Goal: Transaction & Acquisition: Book appointment/travel/reservation

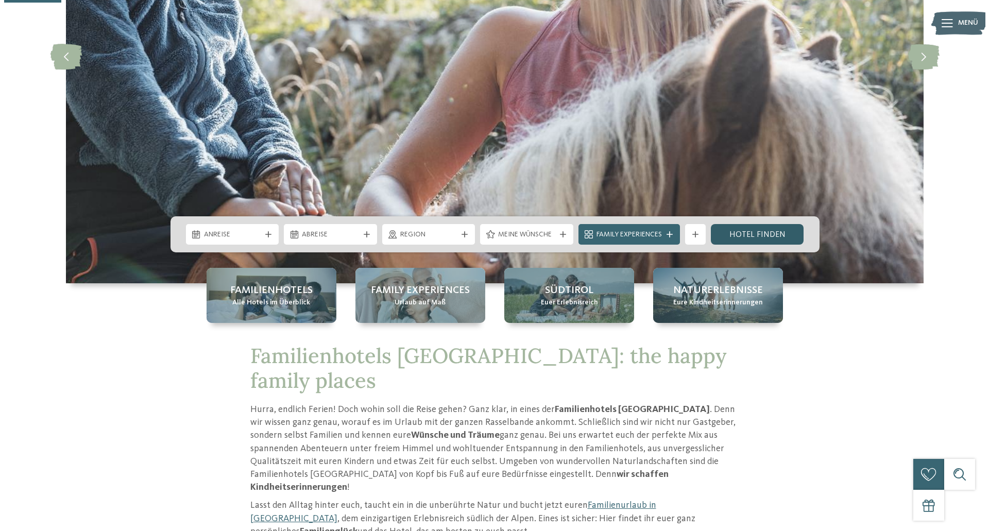
scroll to position [258, 0]
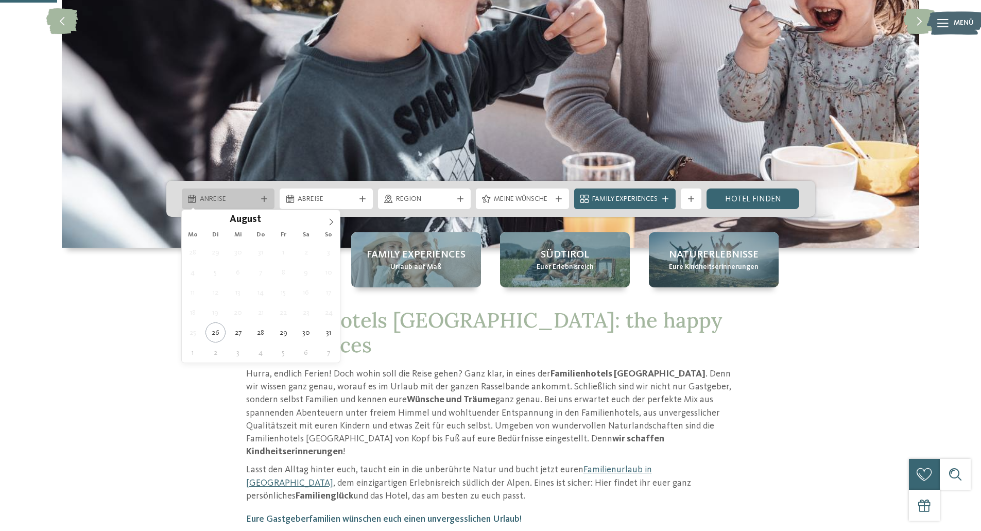
click at [252, 194] on span "Anreise" at bounding box center [228, 199] width 57 height 10
type div "[DATE]"
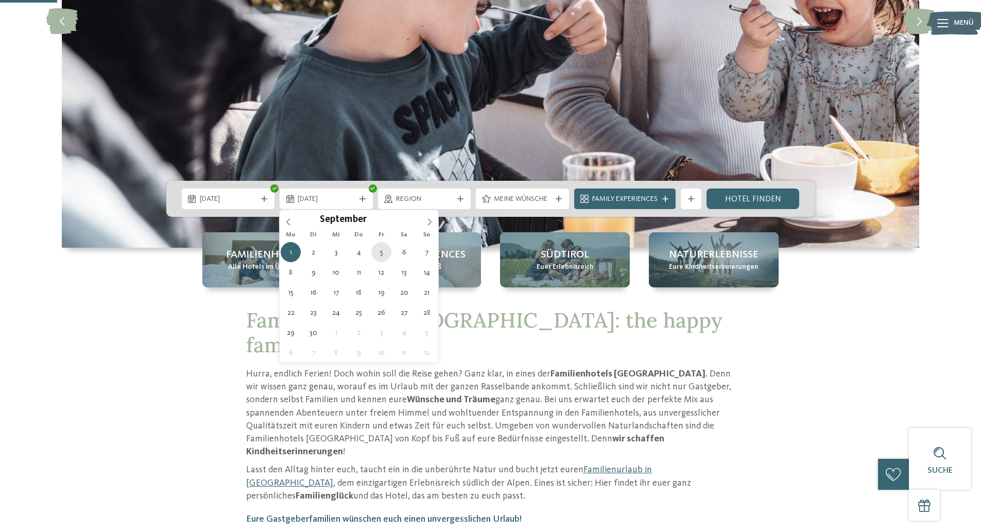
type div "05.09.2025"
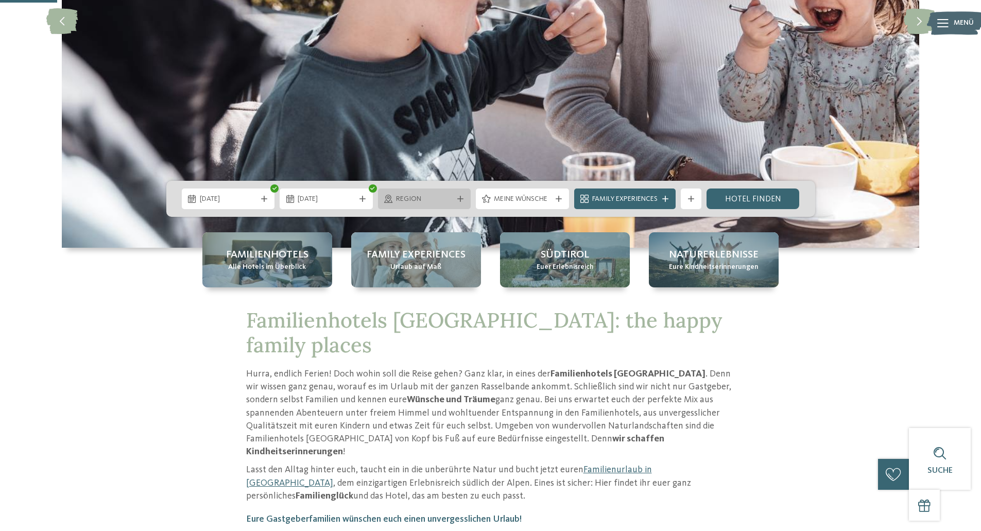
click at [449, 196] on span "Region" at bounding box center [424, 199] width 57 height 10
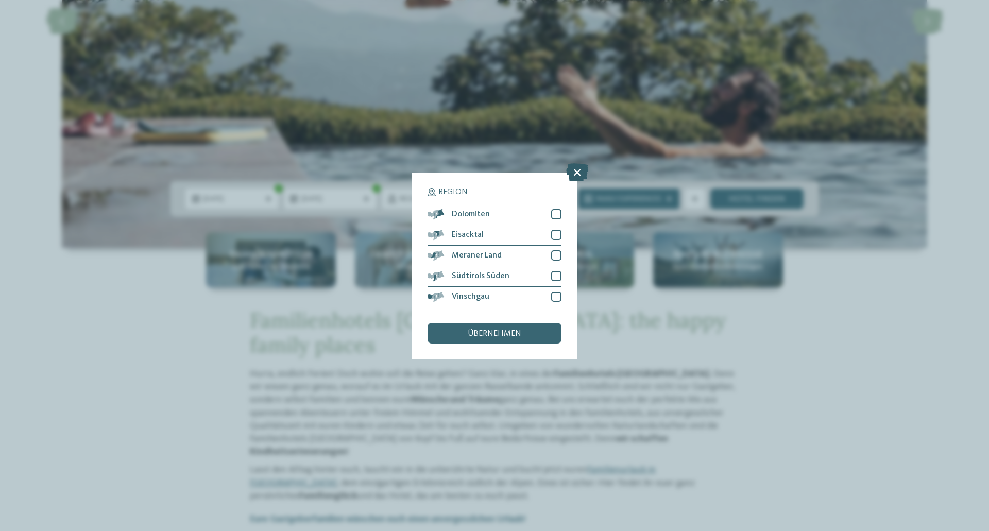
click at [579, 174] on icon at bounding box center [577, 172] width 22 height 18
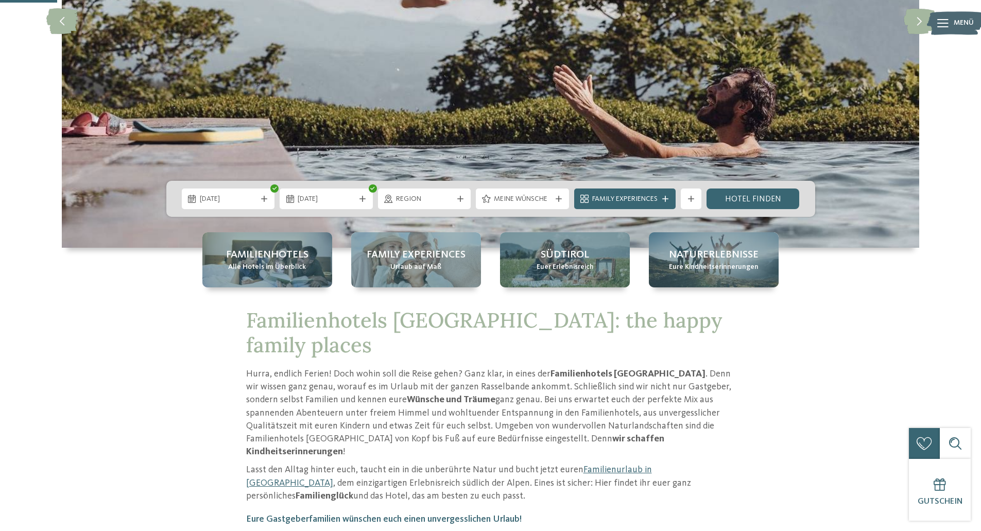
click at [561, 199] on icon at bounding box center [559, 199] width 6 height 6
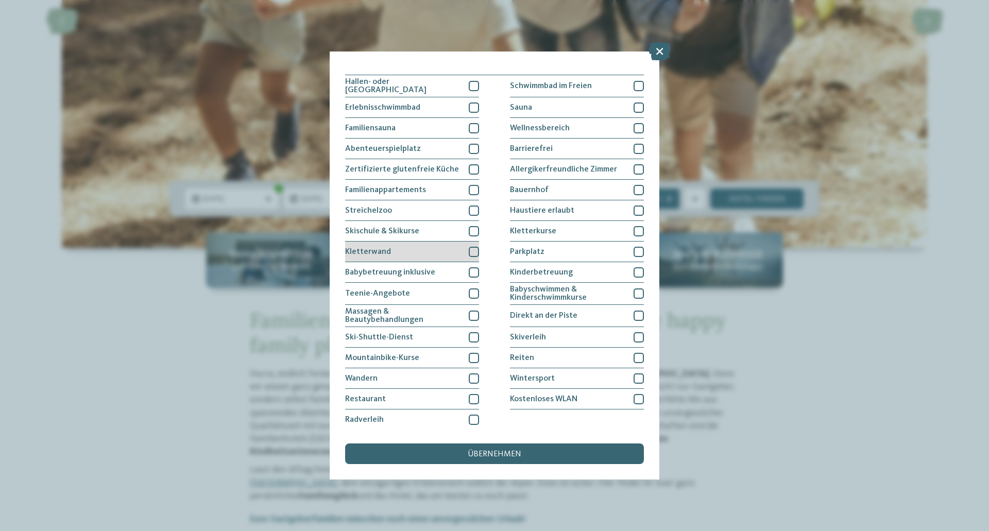
scroll to position [9, 0]
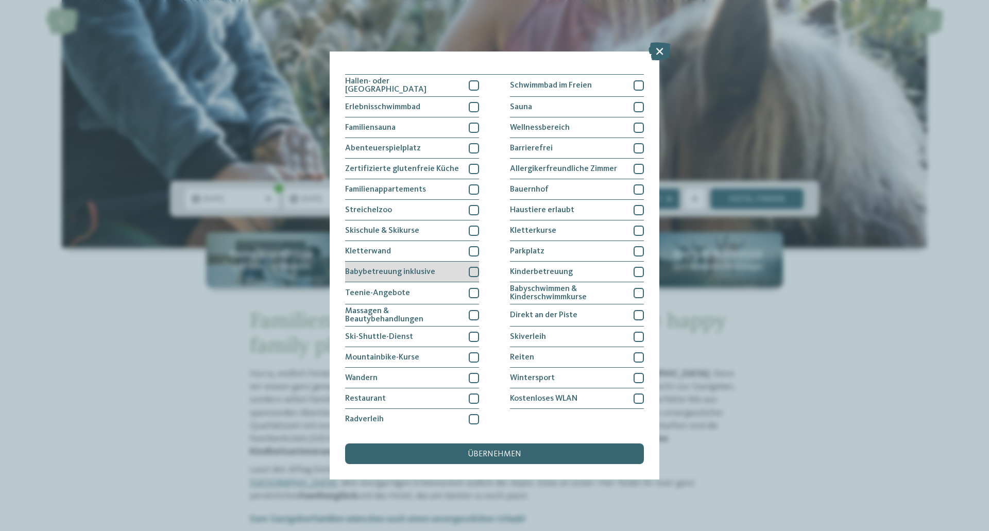
click at [469, 267] on div at bounding box center [474, 272] width 10 height 10
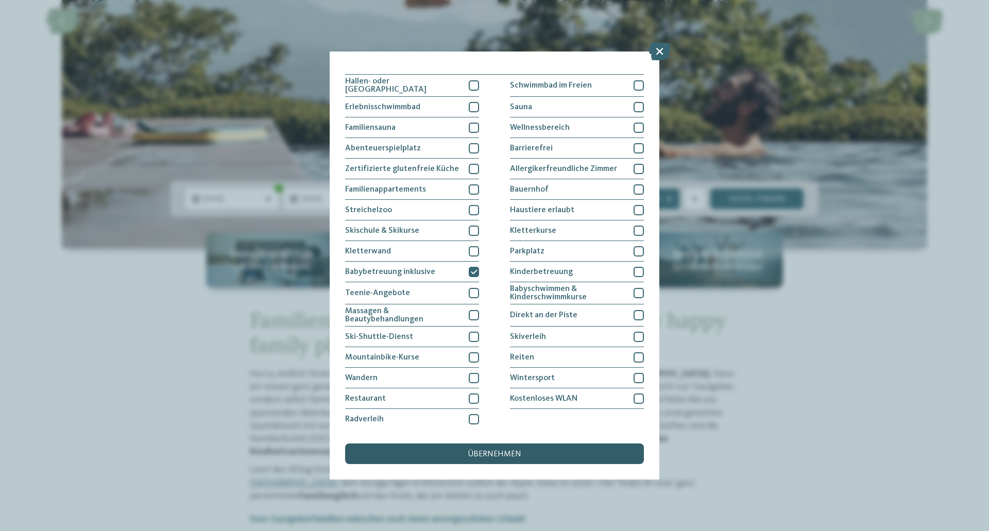
click at [468, 452] on div "übernehmen" at bounding box center [494, 454] width 299 height 21
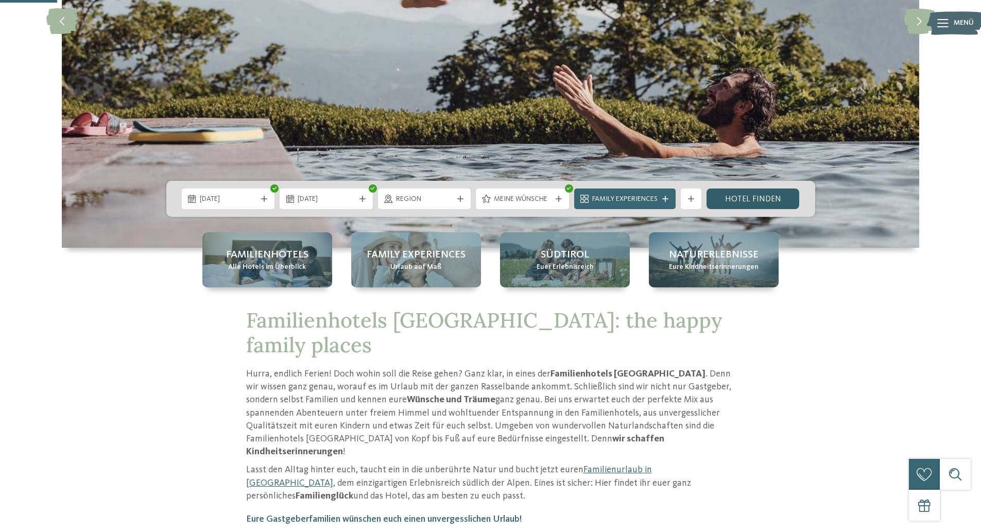
click at [728, 202] on link "Hotel finden" at bounding box center [753, 199] width 93 height 21
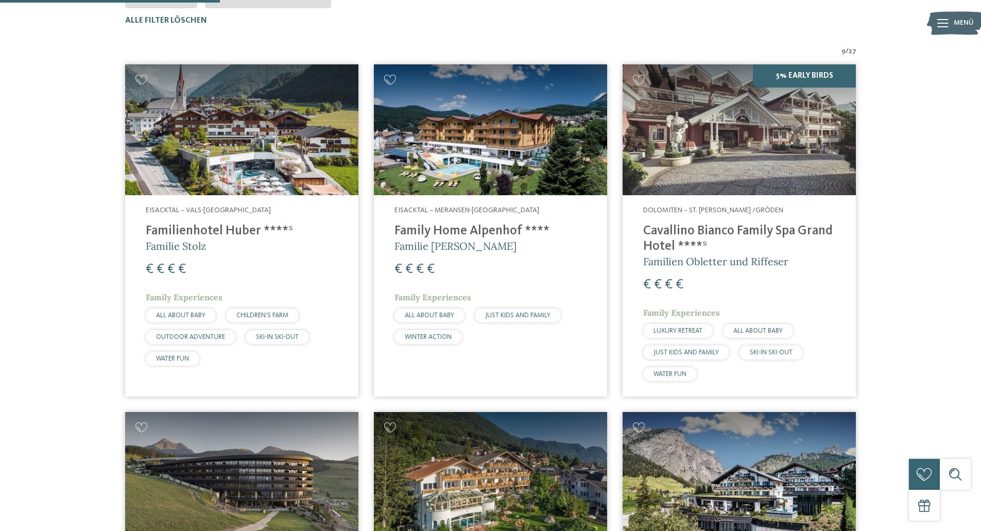
click at [450, 231] on h4 "Family Home Alpenhof ****" at bounding box center [491, 231] width 192 height 15
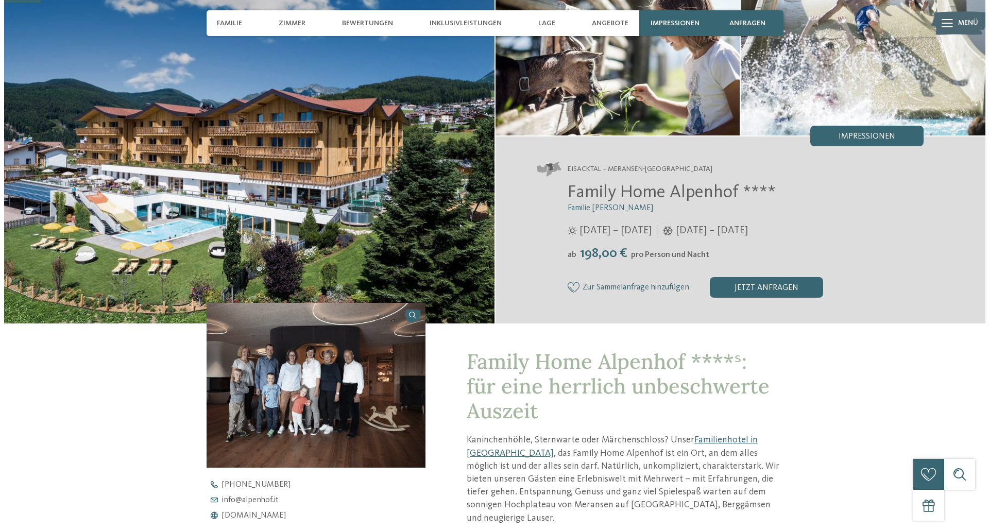
scroll to position [206, 0]
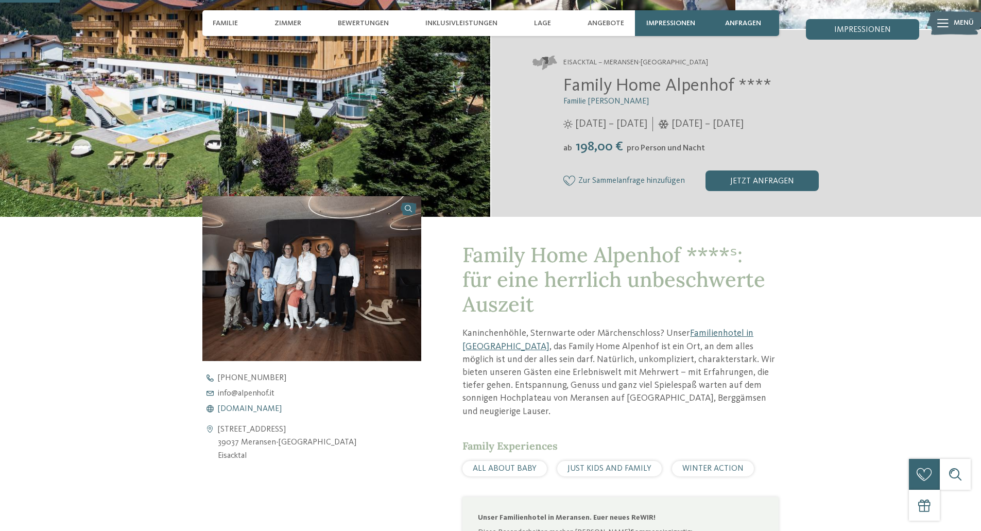
click at [245, 408] on span "www.alpenhof.it" at bounding box center [250, 409] width 64 height 8
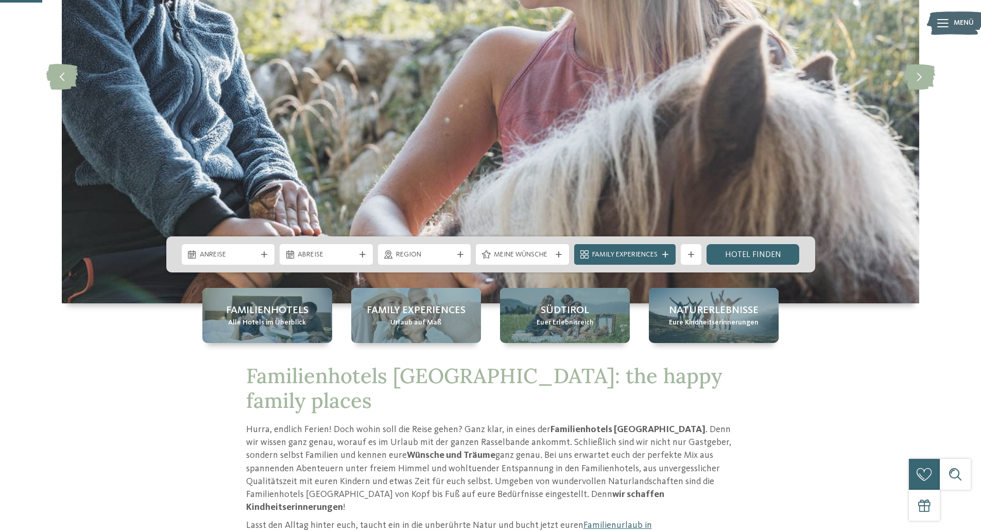
scroll to position [206, 0]
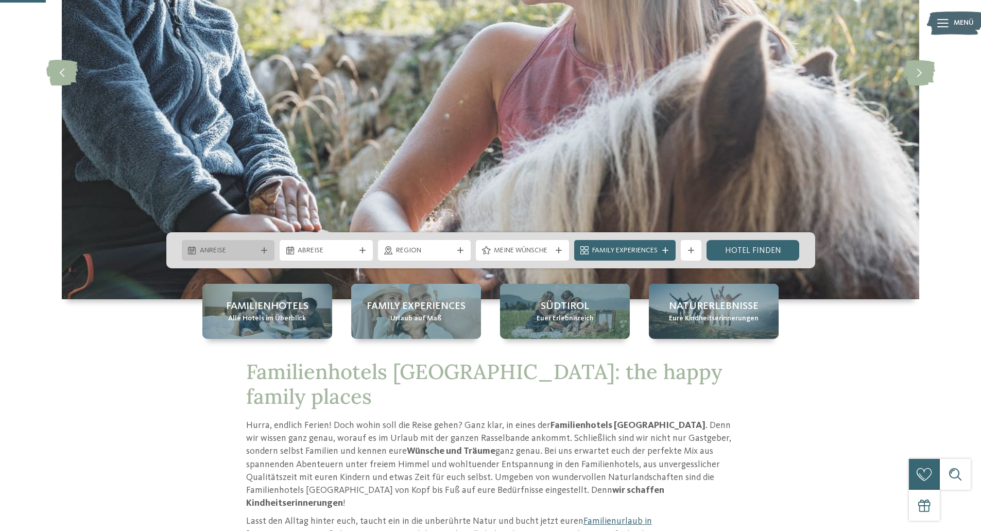
click at [210, 244] on div "Anreise" at bounding box center [228, 250] width 93 height 21
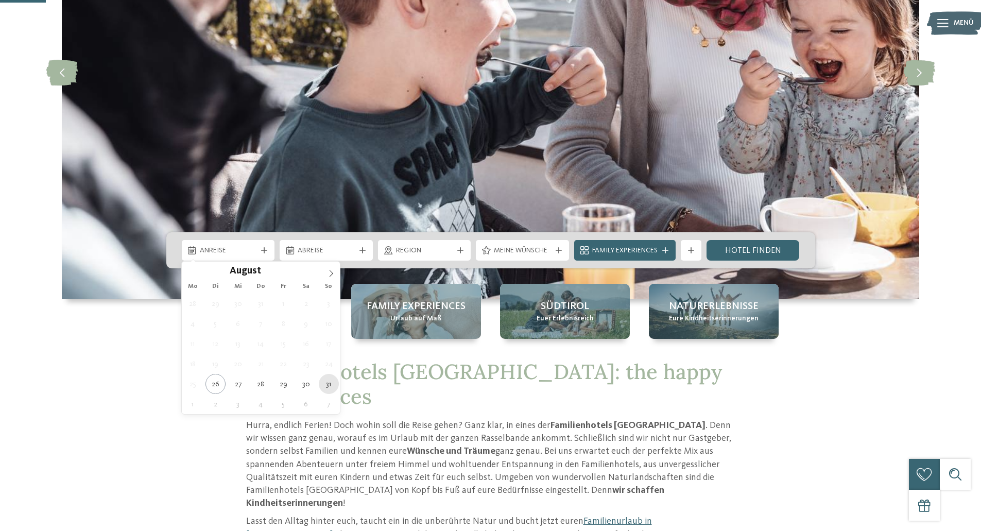
type div "[DATE]"
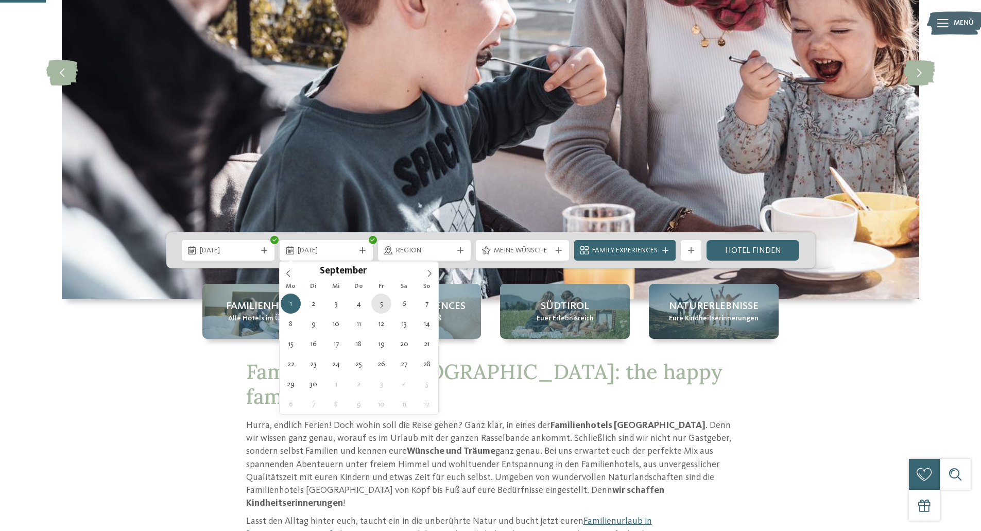
type div "[DATE]"
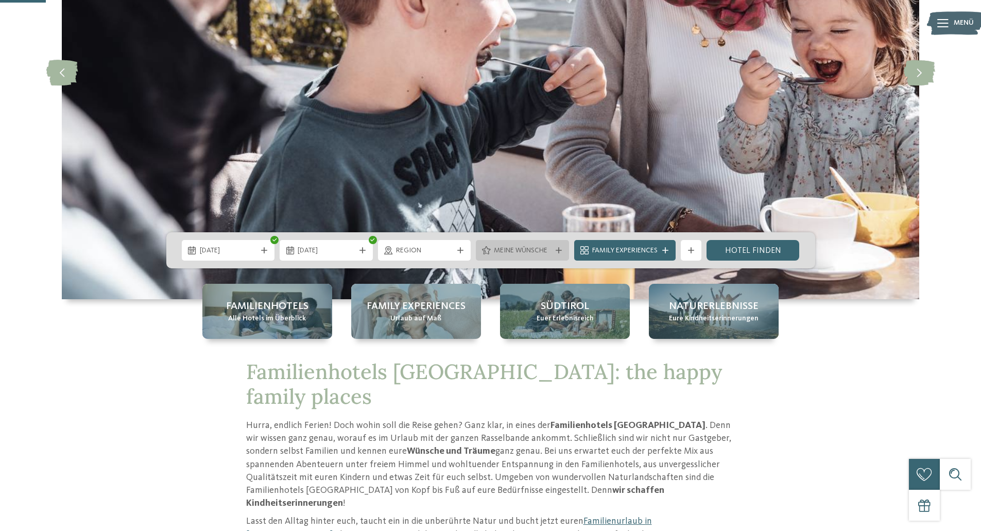
click at [556, 251] on icon at bounding box center [559, 250] width 6 height 6
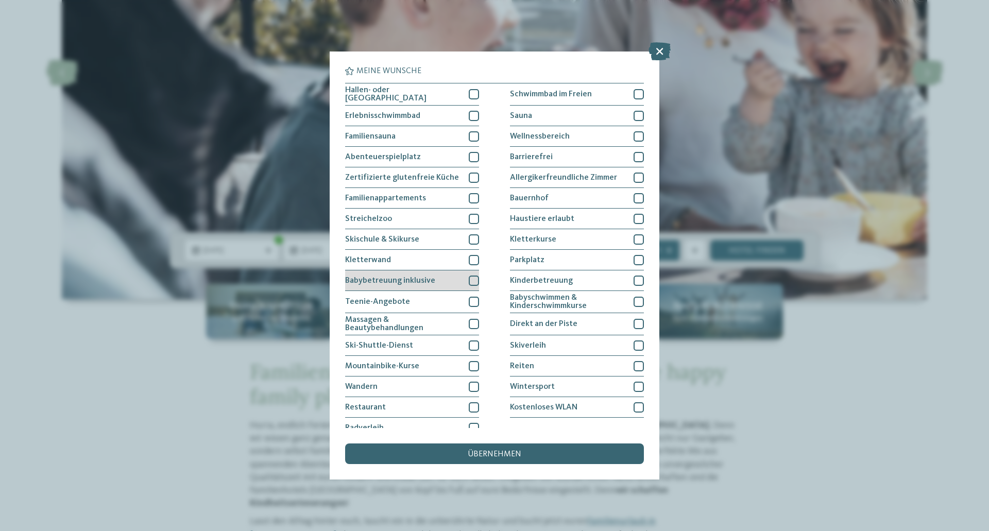
click at [405, 273] on div "Babybetreuung inklusive" at bounding box center [412, 280] width 134 height 21
click at [478, 453] on span "übernehmen" at bounding box center [495, 454] width 54 height 8
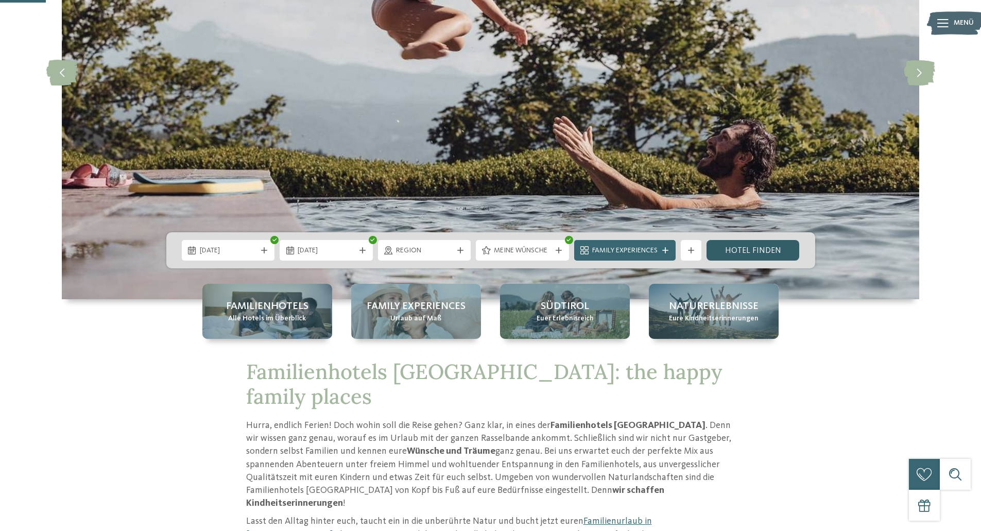
click at [750, 244] on link "Hotel finden" at bounding box center [753, 250] width 93 height 21
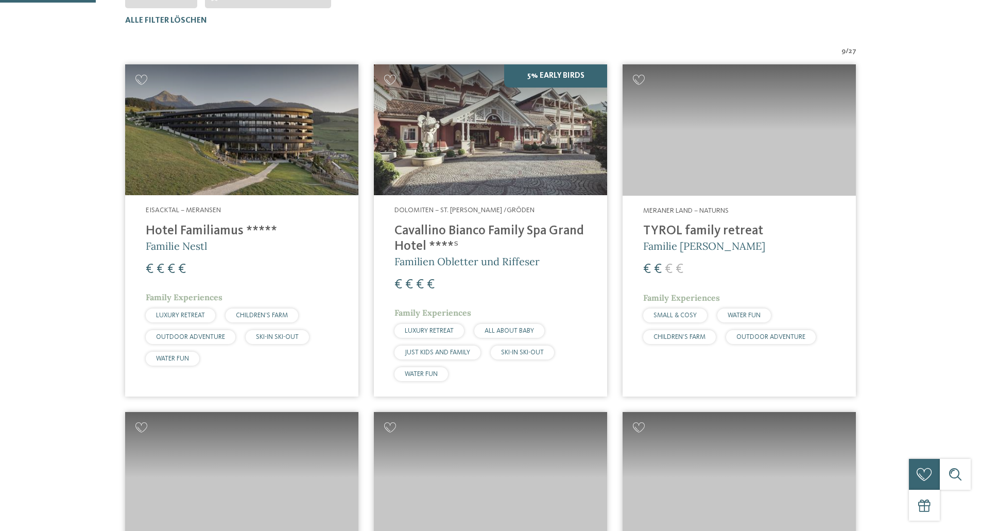
scroll to position [338, 0]
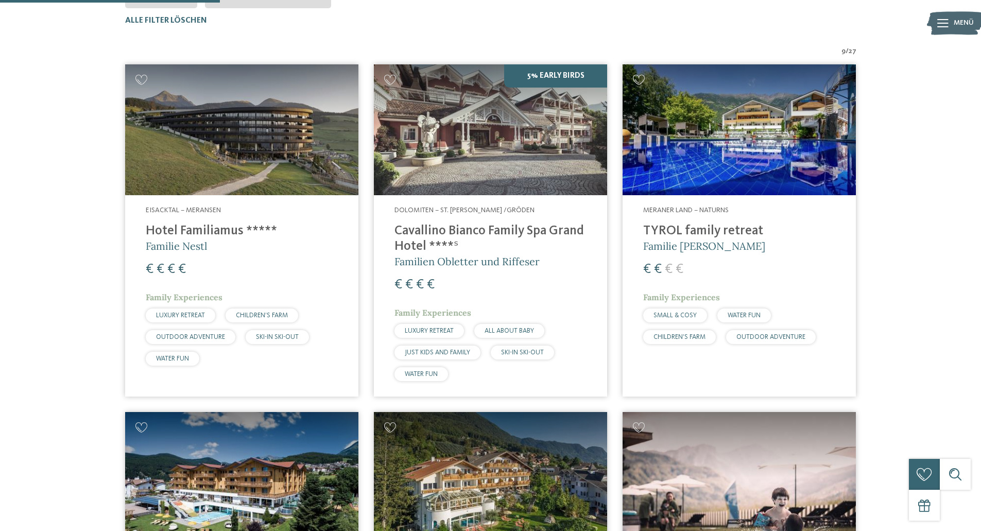
click at [742, 229] on h4 "TYROL family retreat" at bounding box center [740, 231] width 192 height 15
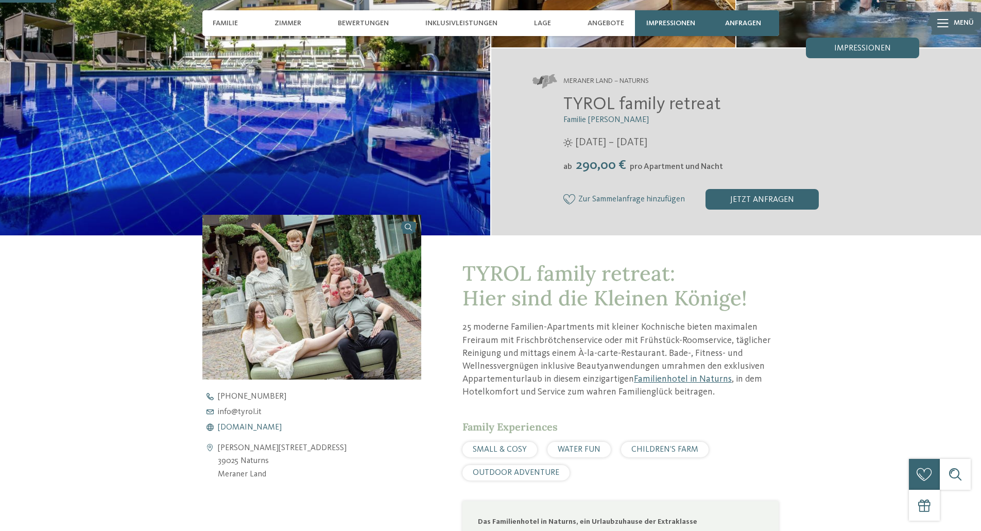
scroll to position [206, 0]
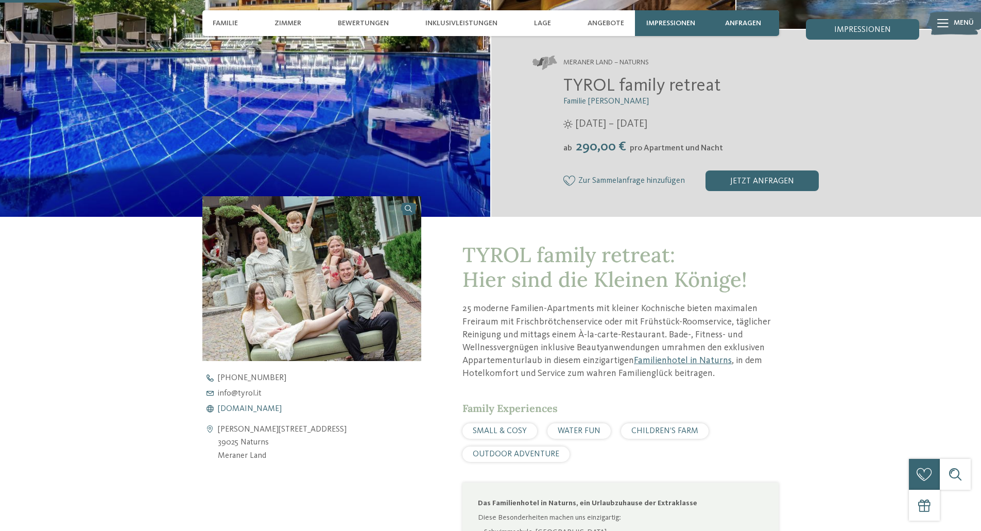
click at [233, 408] on span "[DOMAIN_NAME]" at bounding box center [250, 409] width 64 height 8
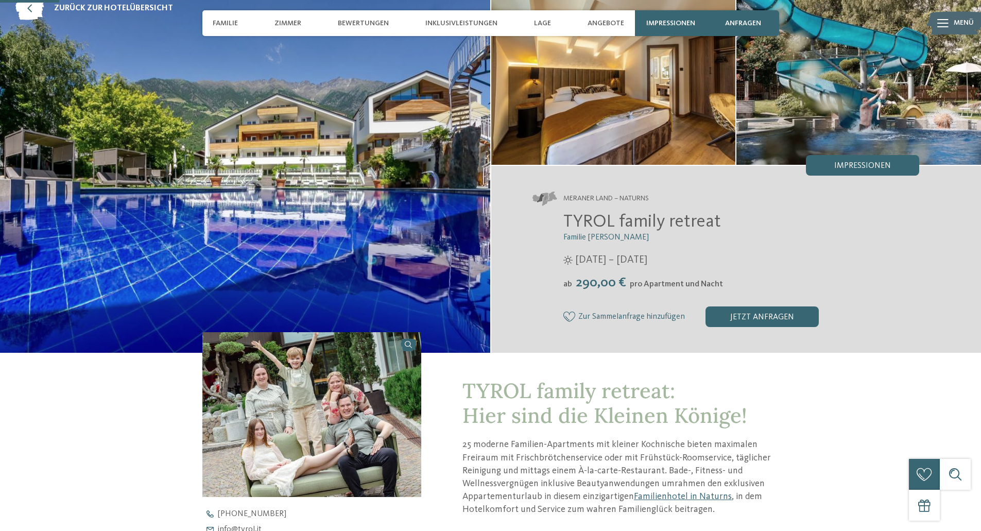
scroll to position [0, 0]
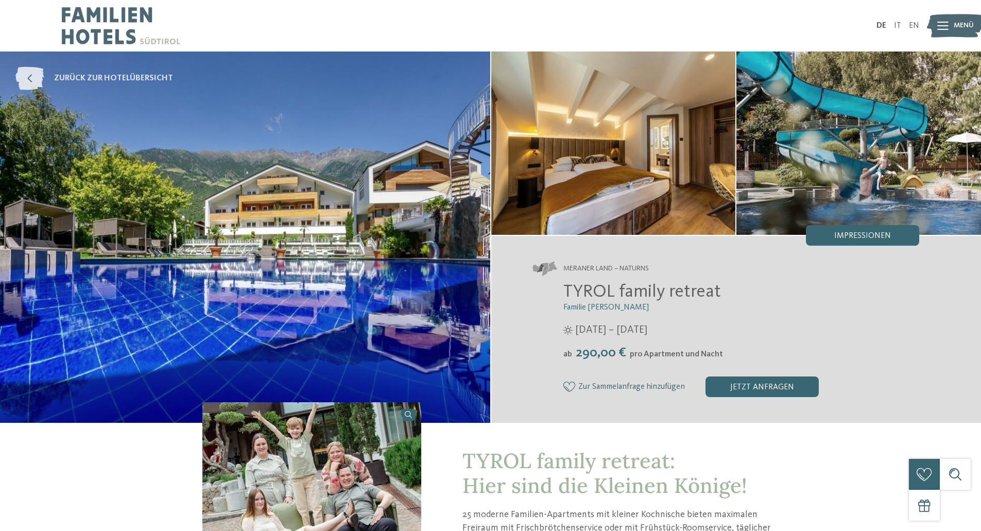
click at [94, 74] on span "zurück zur Hotelübersicht" at bounding box center [113, 78] width 119 height 11
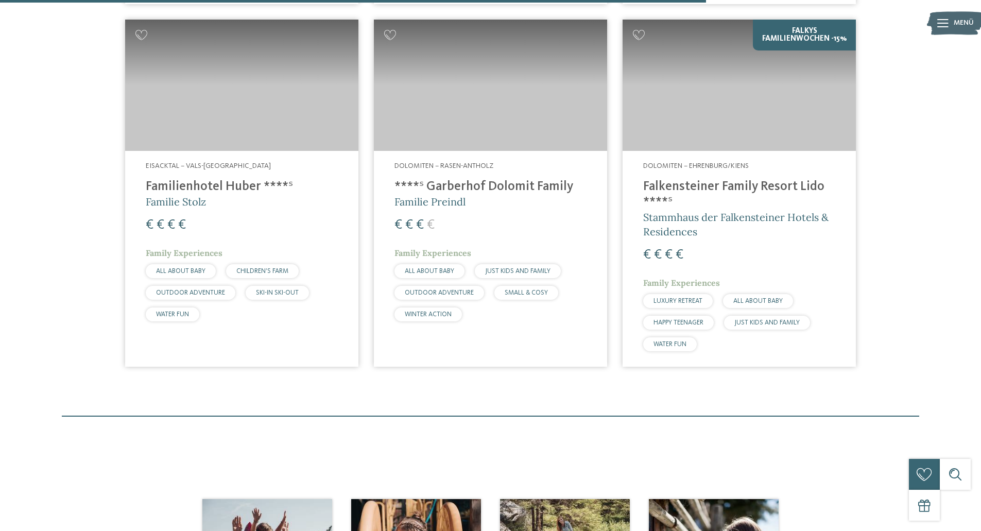
scroll to position [1059, 0]
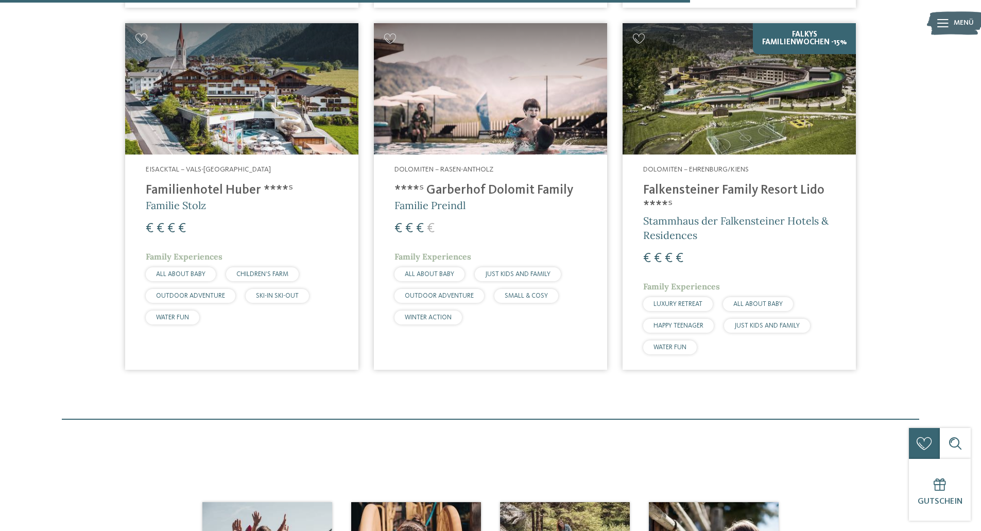
click at [451, 191] on h4 "****ˢ Garberhof Dolomit Family" at bounding box center [491, 190] width 192 height 15
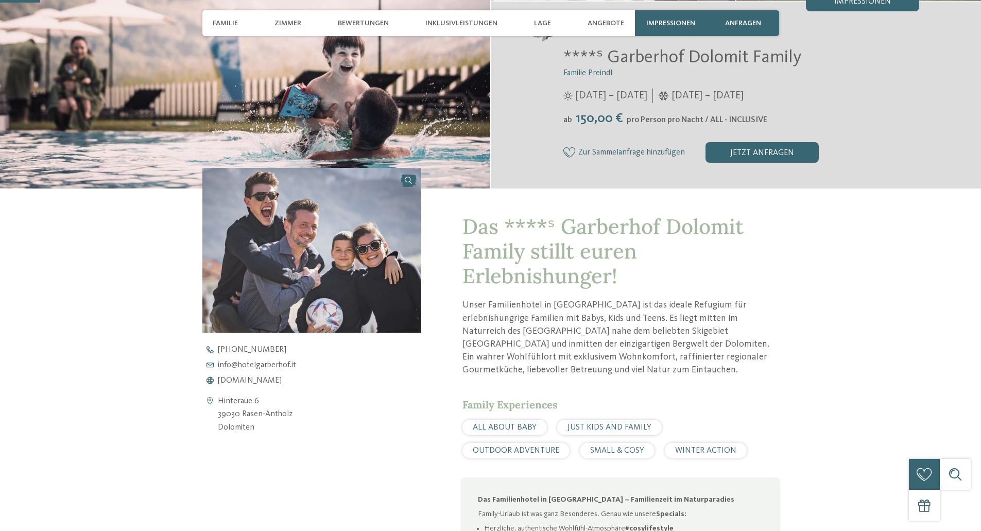
scroll to position [258, 0]
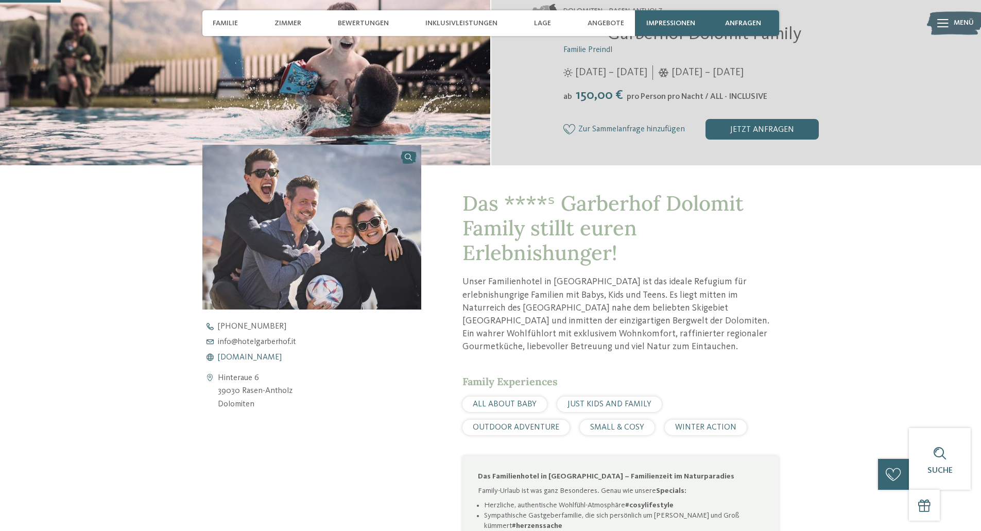
click at [244, 356] on span "www.hotelgarberhof.it" at bounding box center [250, 357] width 64 height 8
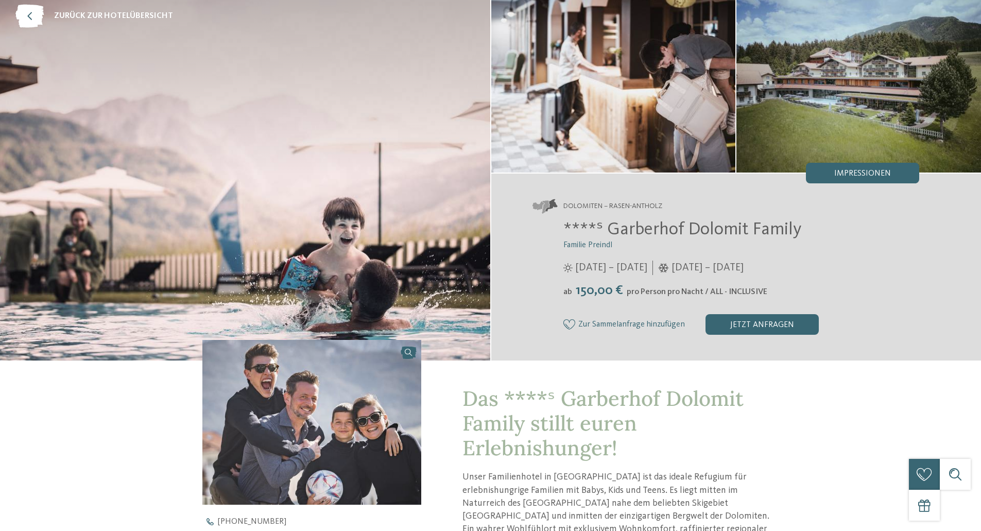
scroll to position [0, 0]
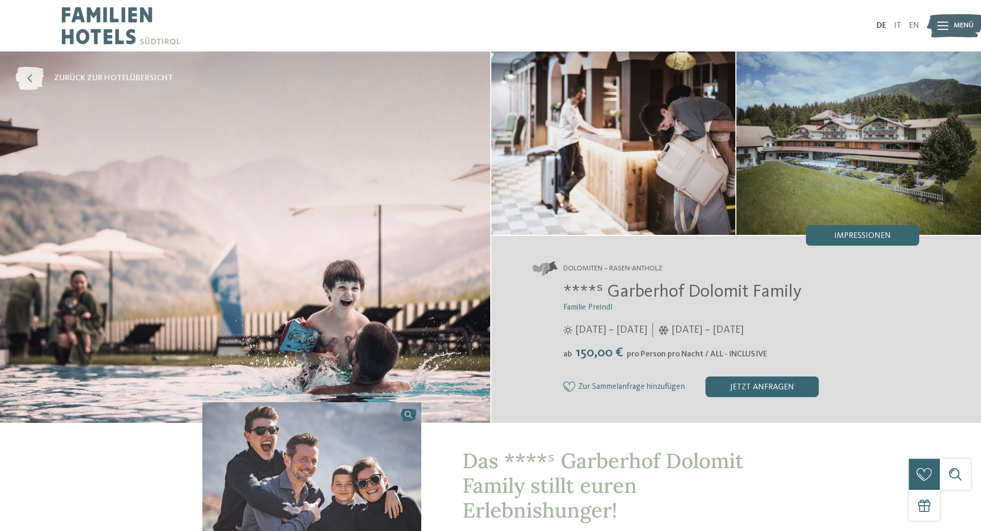
click at [26, 75] on icon at bounding box center [29, 78] width 28 height 23
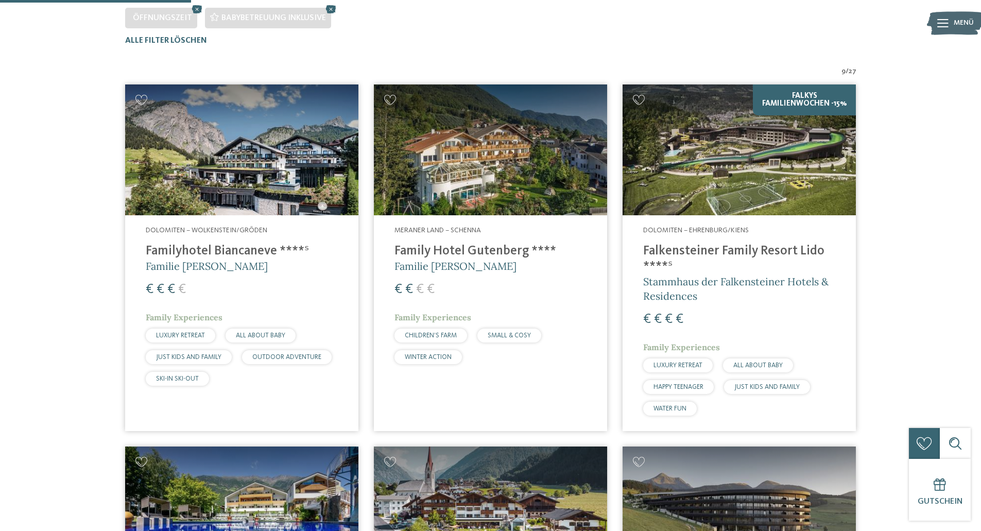
scroll to position [286, 0]
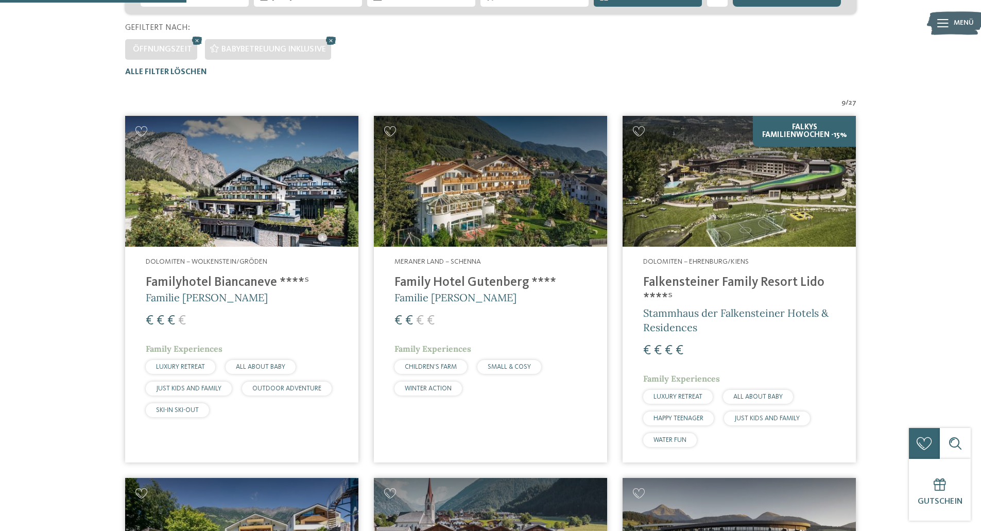
click at [230, 212] on img at bounding box center [241, 181] width 233 height 131
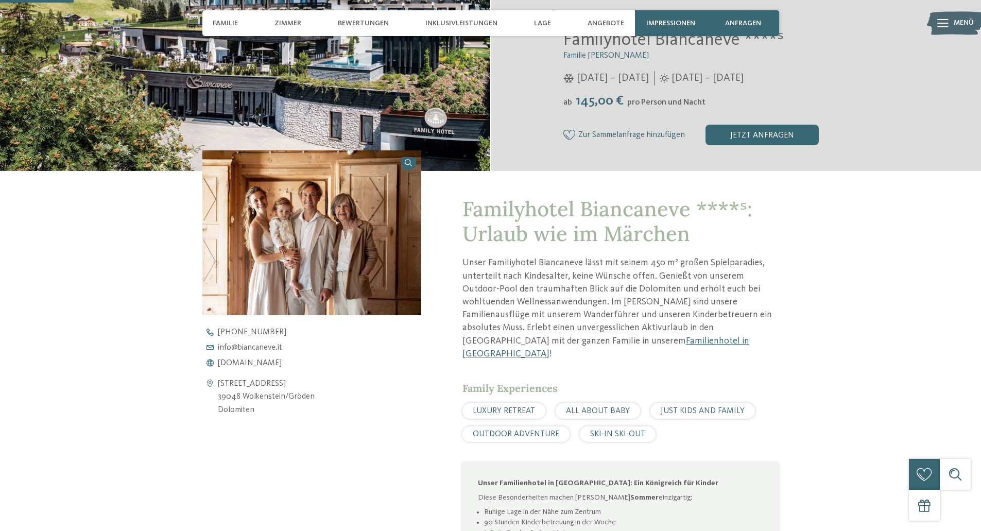
scroll to position [258, 0]
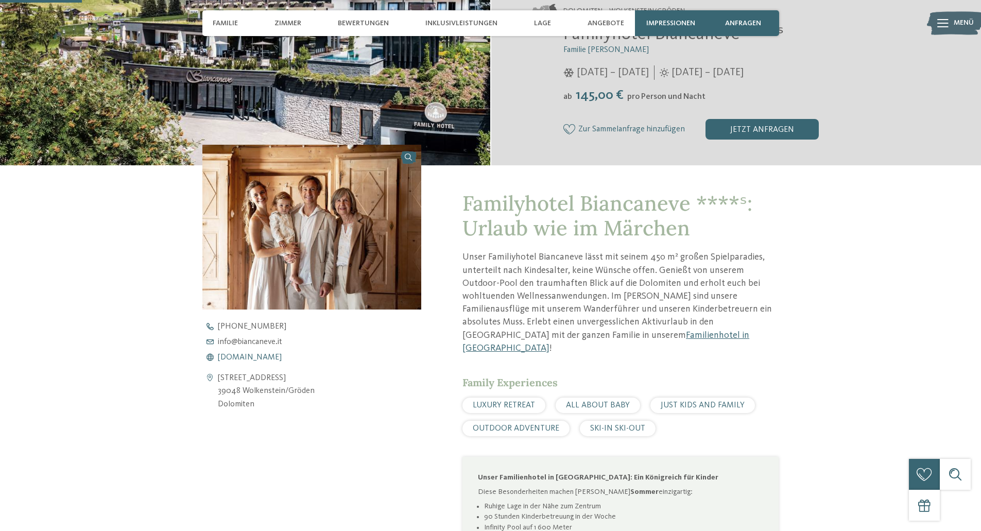
click at [263, 358] on span "www.biancaneve.it" at bounding box center [250, 357] width 64 height 8
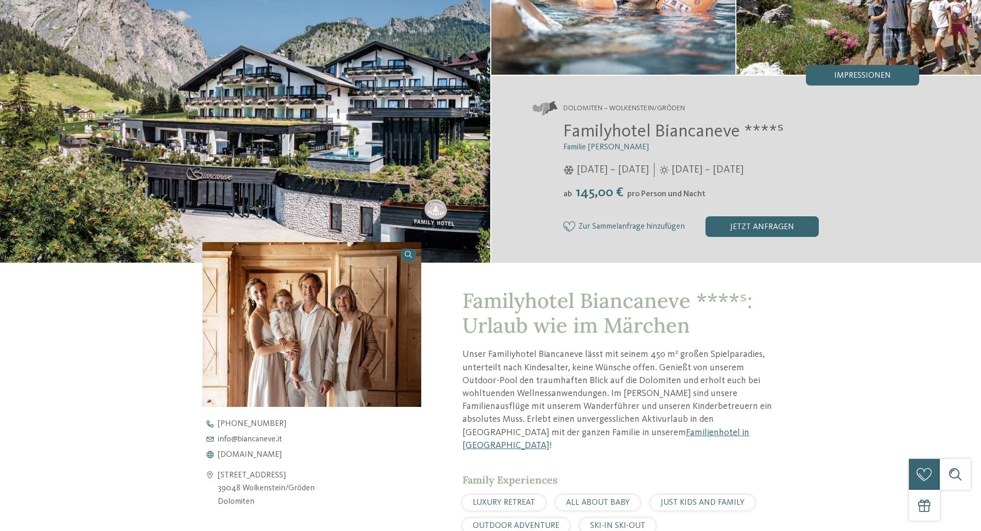
scroll to position [0, 0]
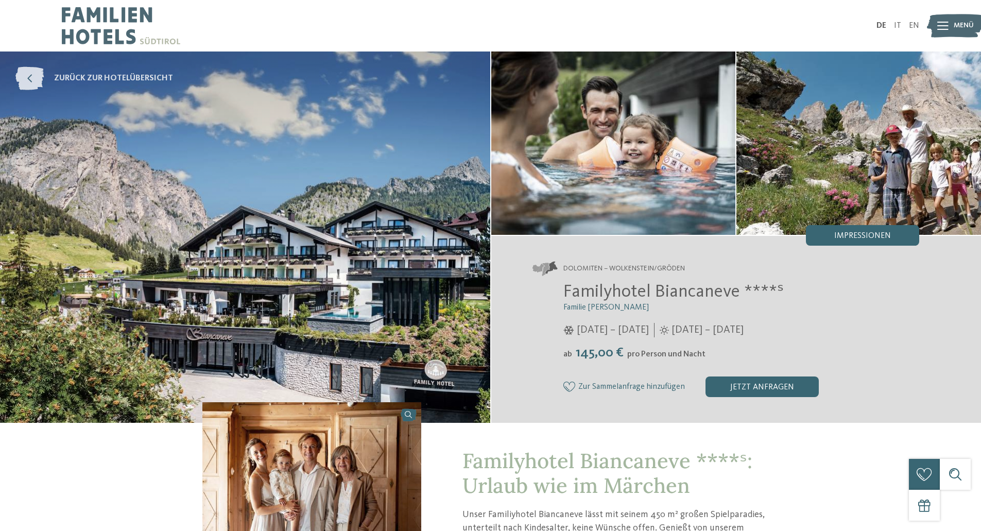
click at [33, 79] on icon at bounding box center [29, 78] width 28 height 23
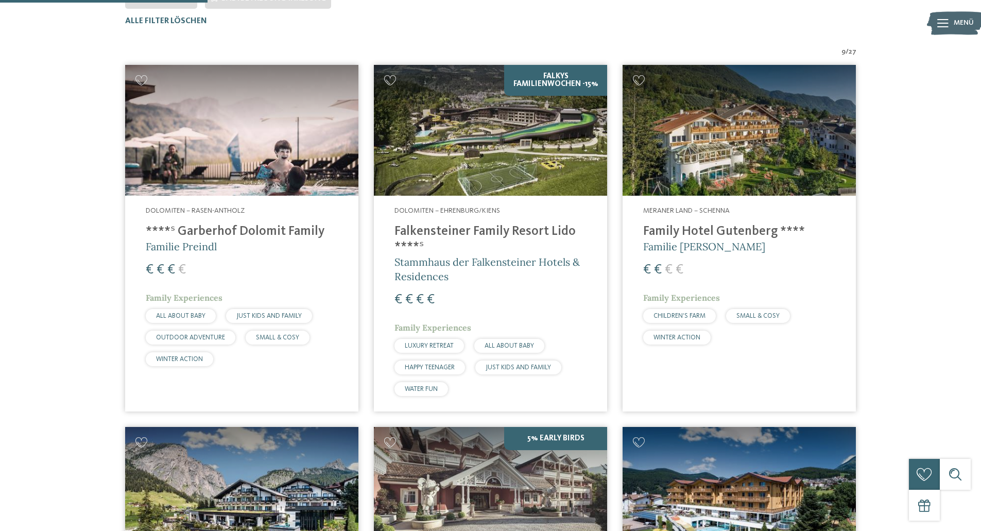
scroll to position [338, 0]
click at [462, 125] on img at bounding box center [490, 129] width 233 height 131
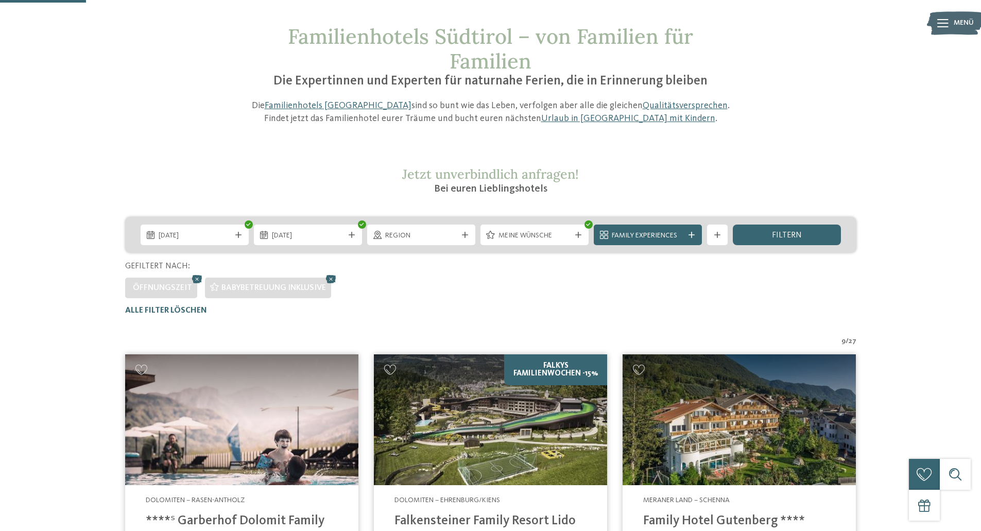
scroll to position [0, 0]
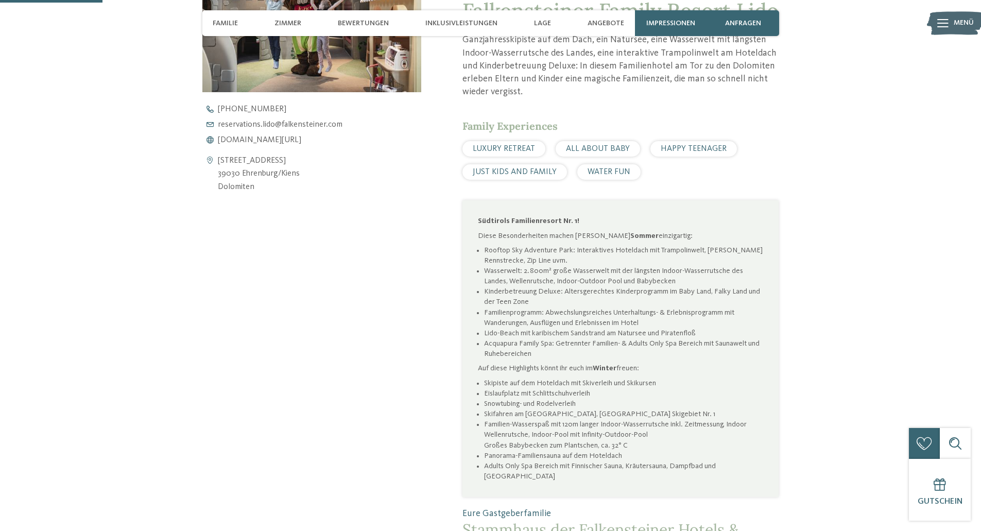
scroll to position [361, 0]
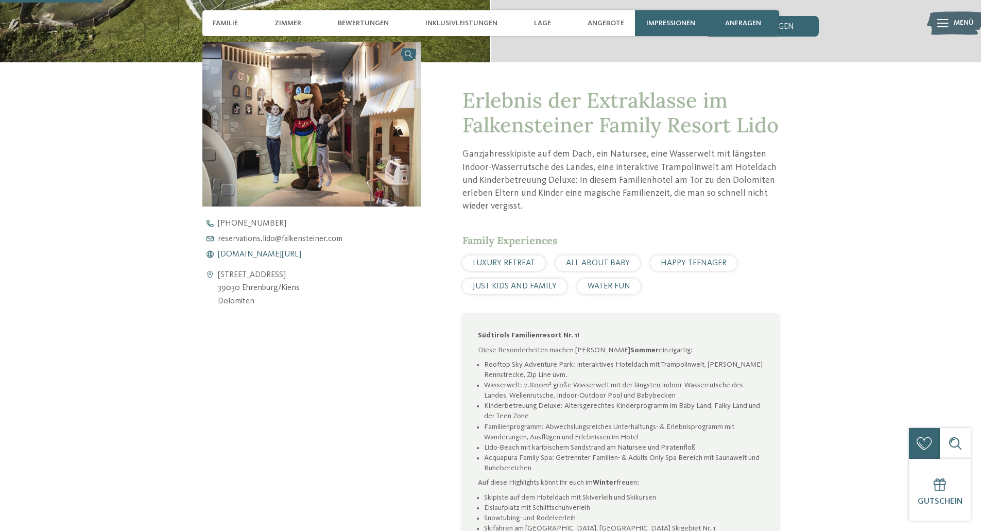
click at [250, 252] on span "www.falkensteiner.com/lido" at bounding box center [259, 254] width 83 height 8
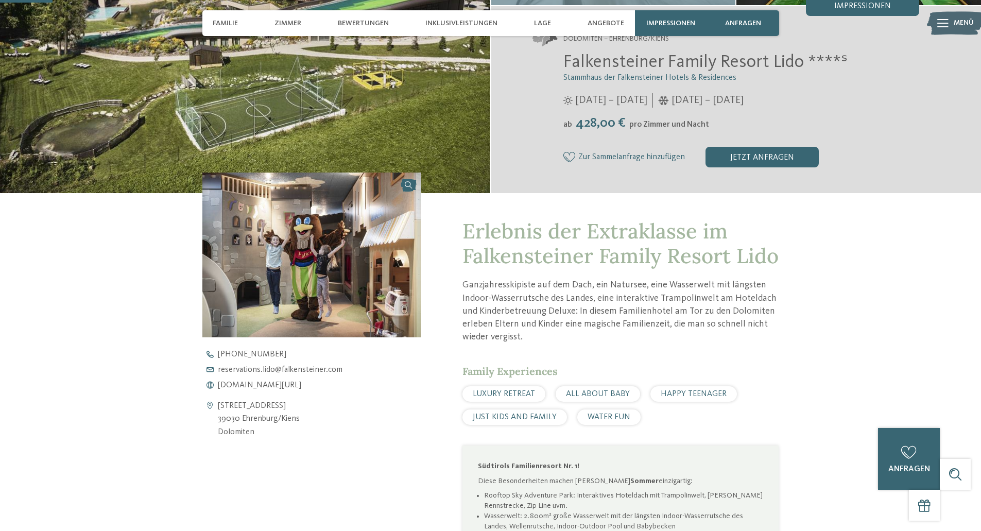
scroll to position [155, 0]
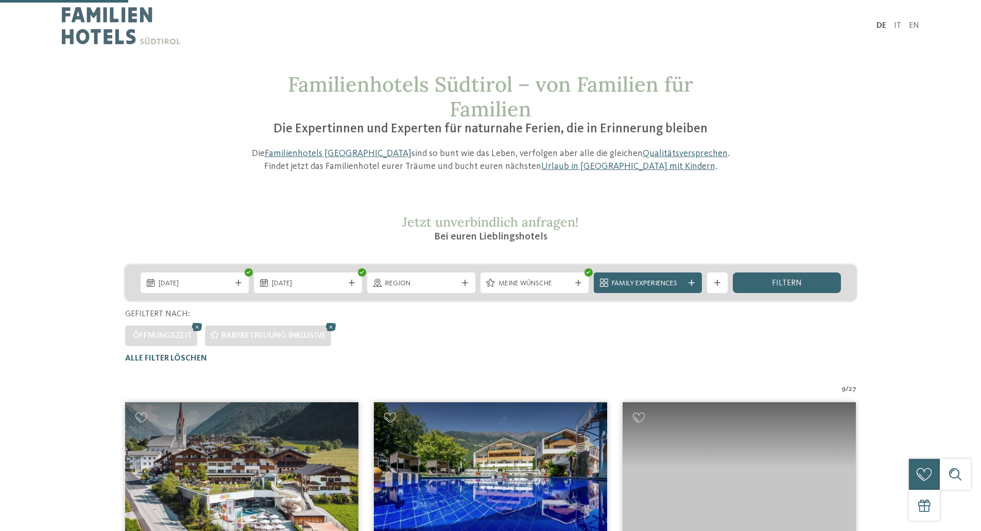
scroll to position [253, 0]
